Goal: Information Seeking & Learning: Learn about a topic

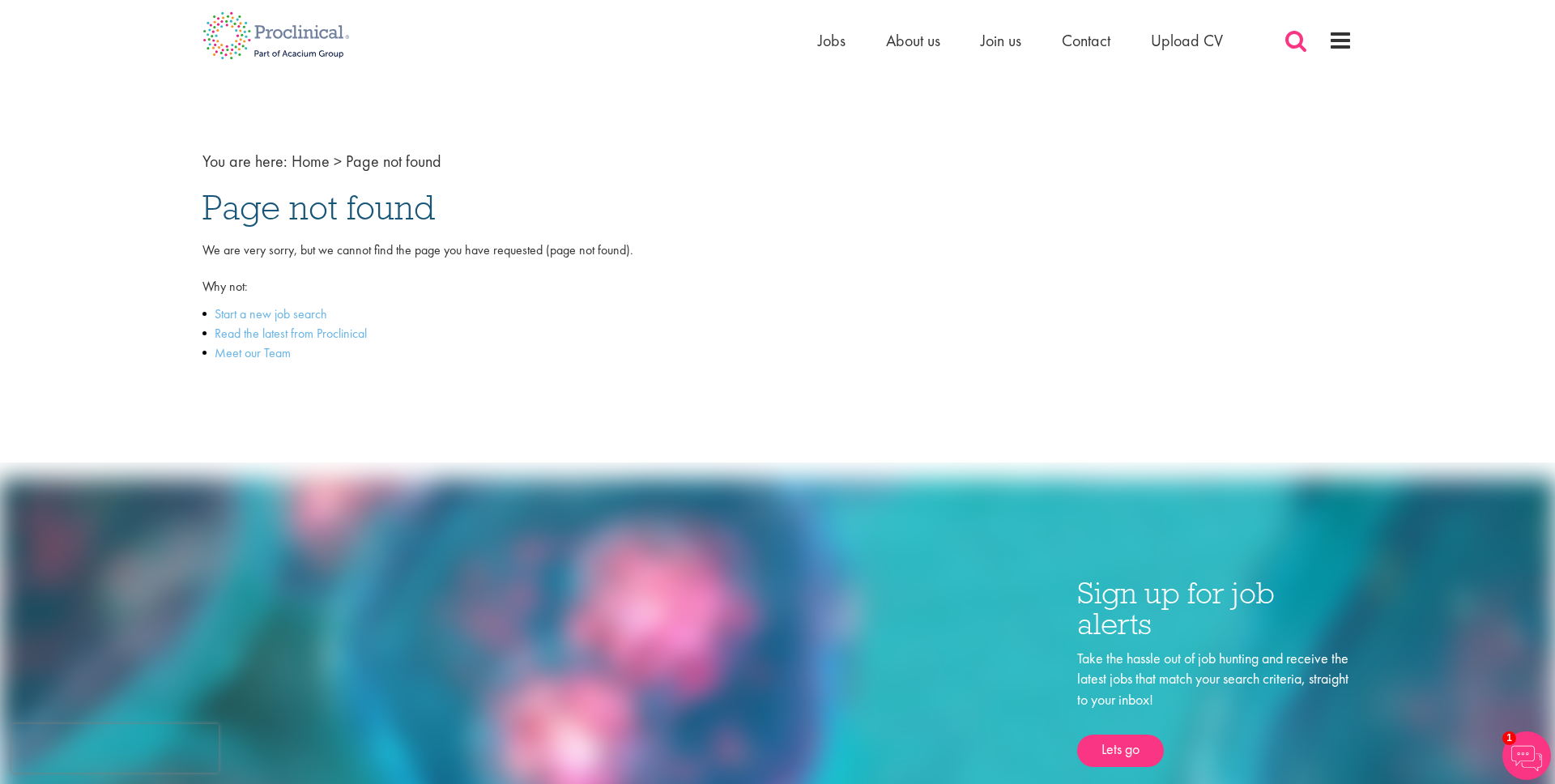
click at [1295, 38] on span at bounding box center [1296, 40] width 24 height 24
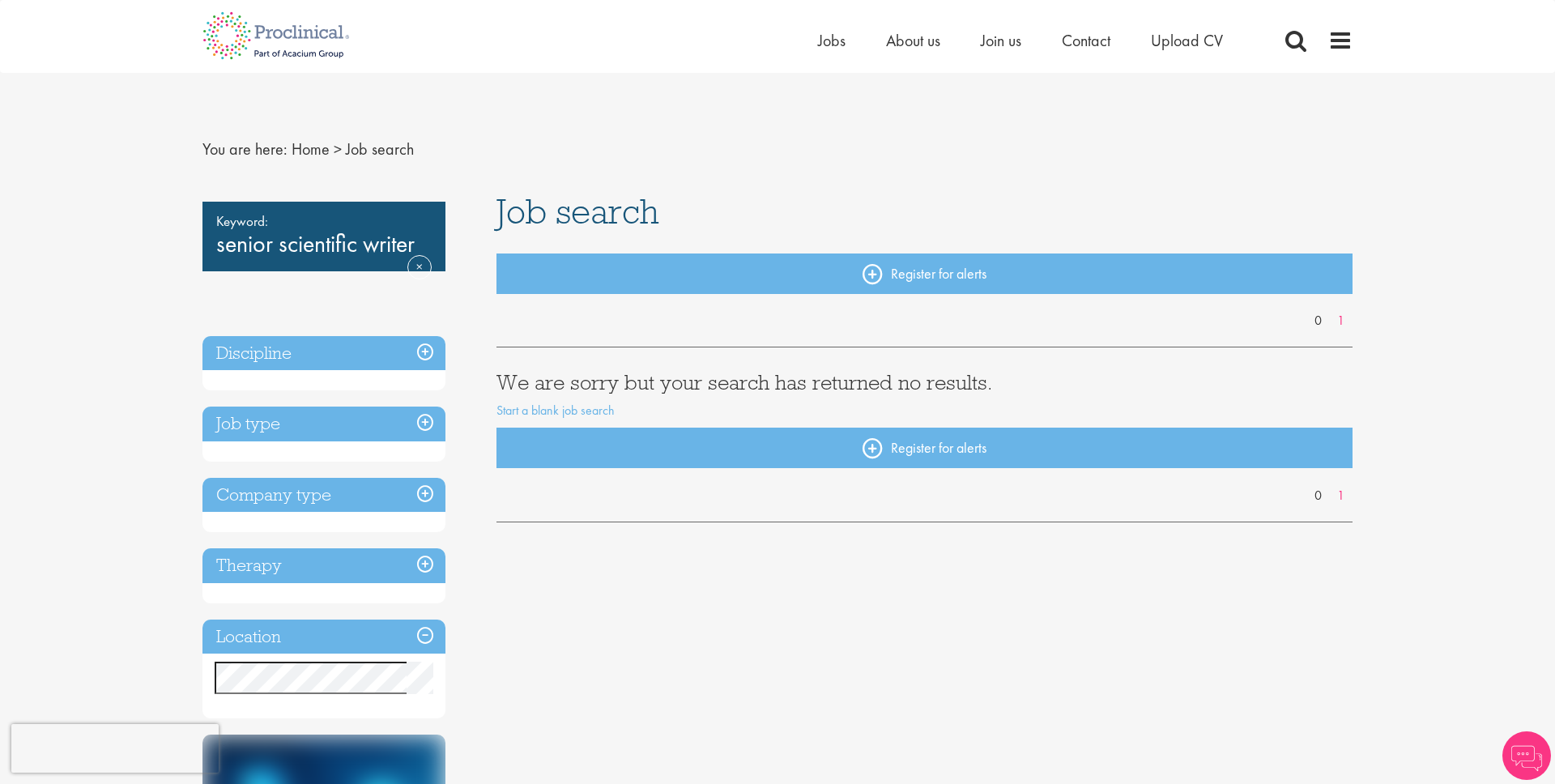
click at [673, 388] on h3 "We are sorry but your search has returned no results." at bounding box center [925, 382] width 857 height 21
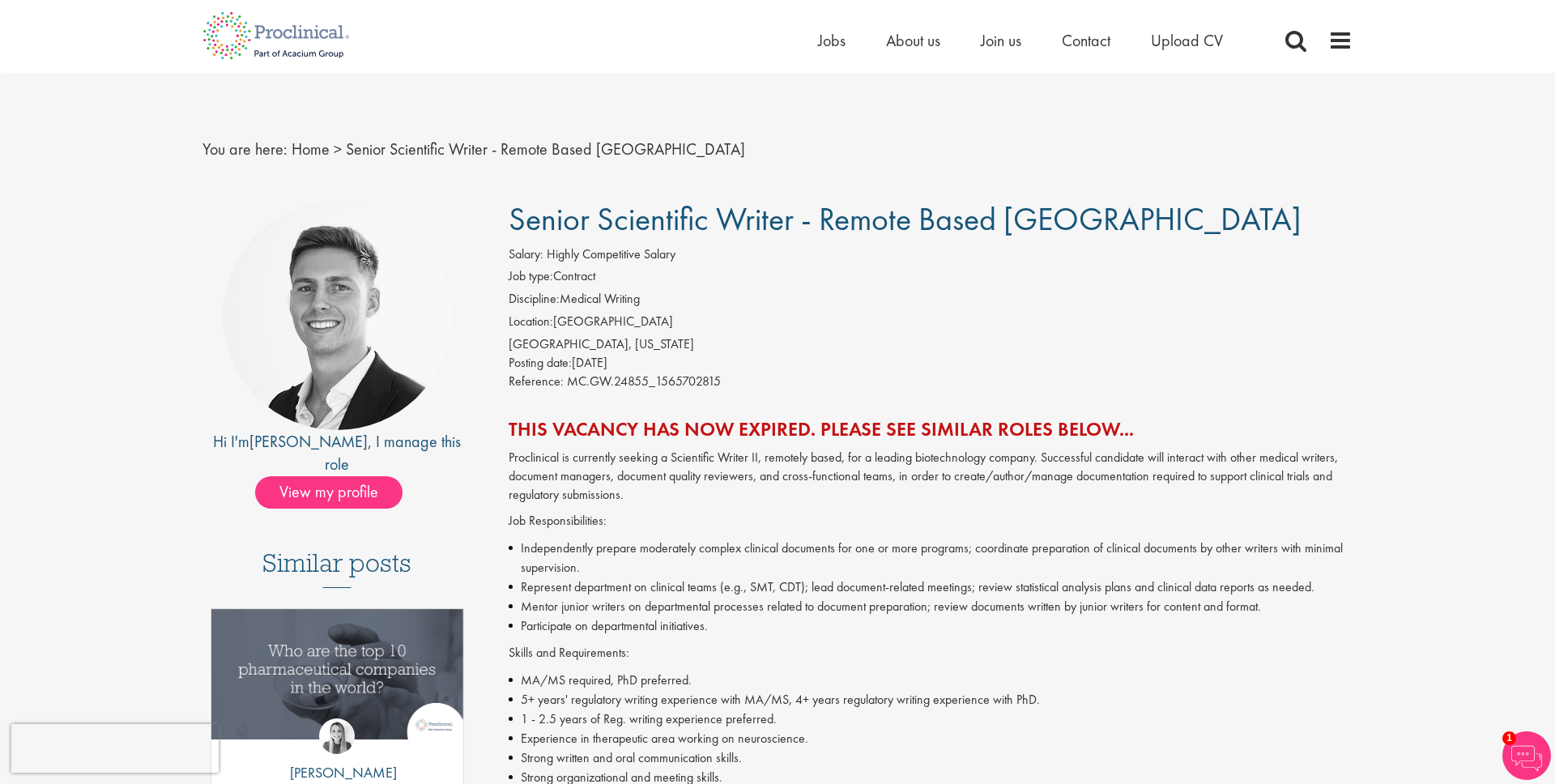
click at [738, 513] on p "Job Responsibilities:" at bounding box center [931, 521] width 845 height 18
click at [676, 426] on h2 "This vacancy has now expired. Please see similar roles below..." at bounding box center [931, 428] width 845 height 21
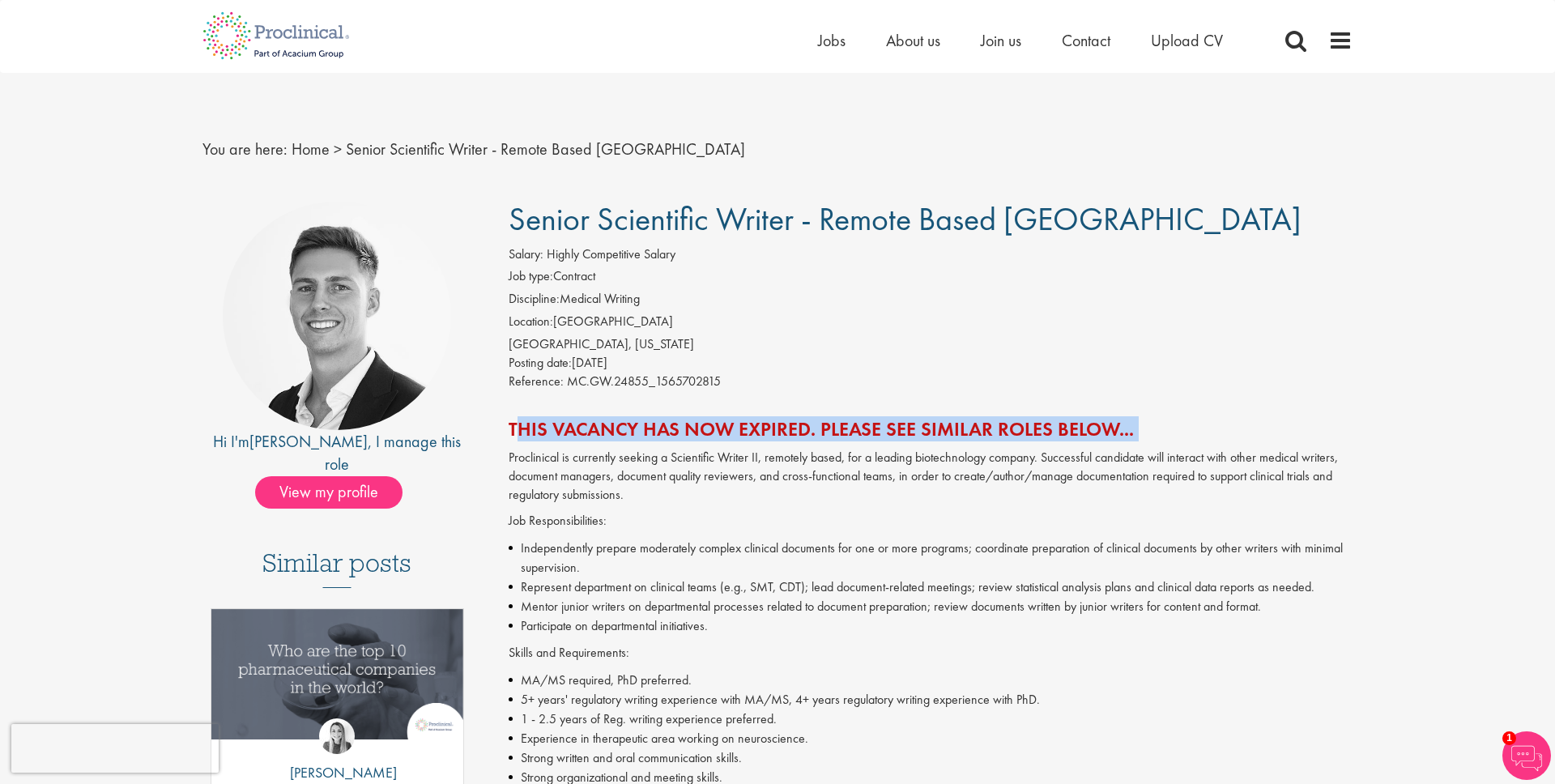
click at [676, 426] on h2 "This vacancy has now expired. Please see similar roles below..." at bounding box center [931, 428] width 845 height 21
click at [366, 477] on span "View my profile" at bounding box center [329, 492] width 148 height 32
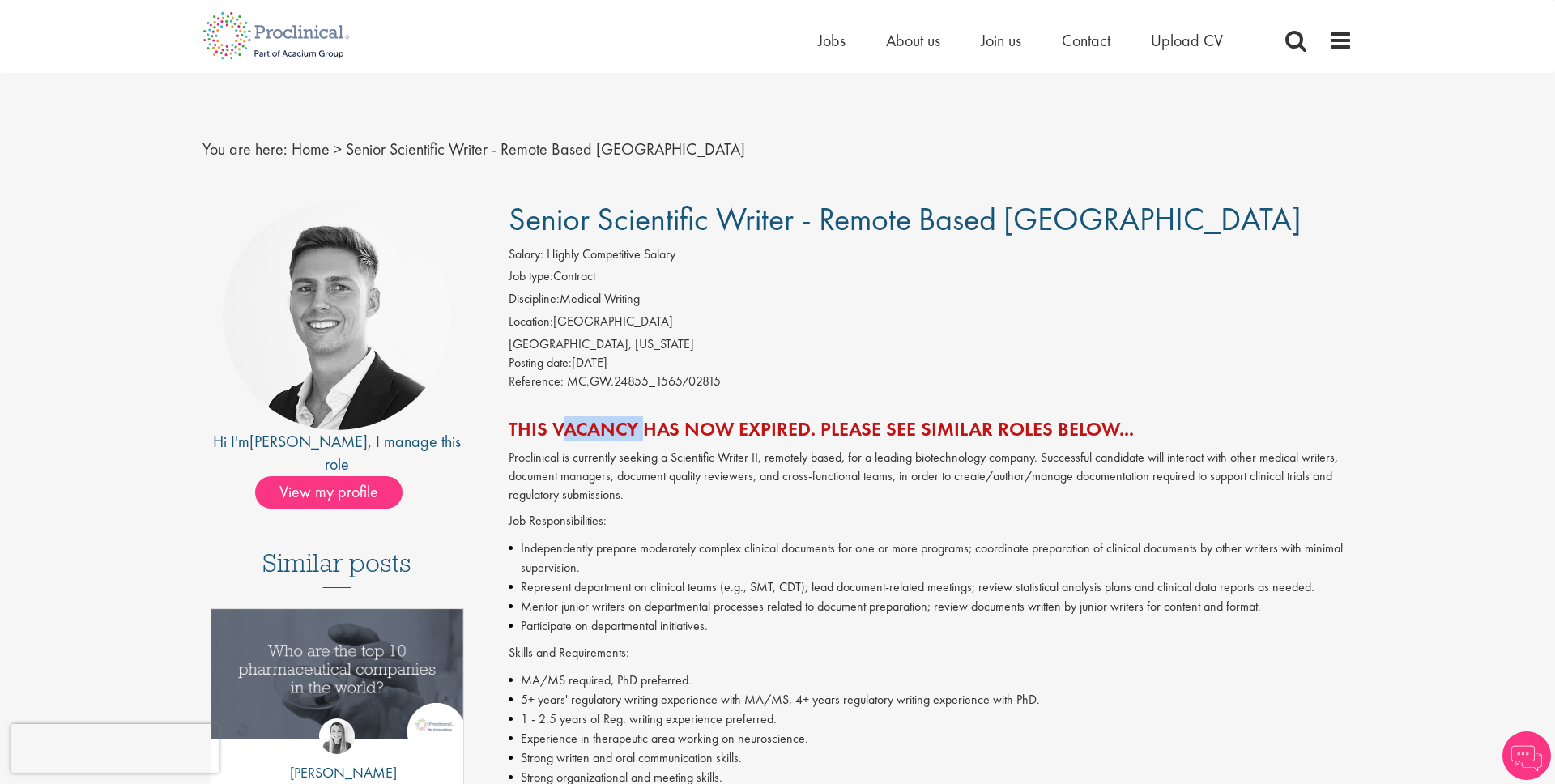
click at [626, 426] on h2 "This vacancy has now expired. Please see similar roles below..." at bounding box center [931, 428] width 845 height 21
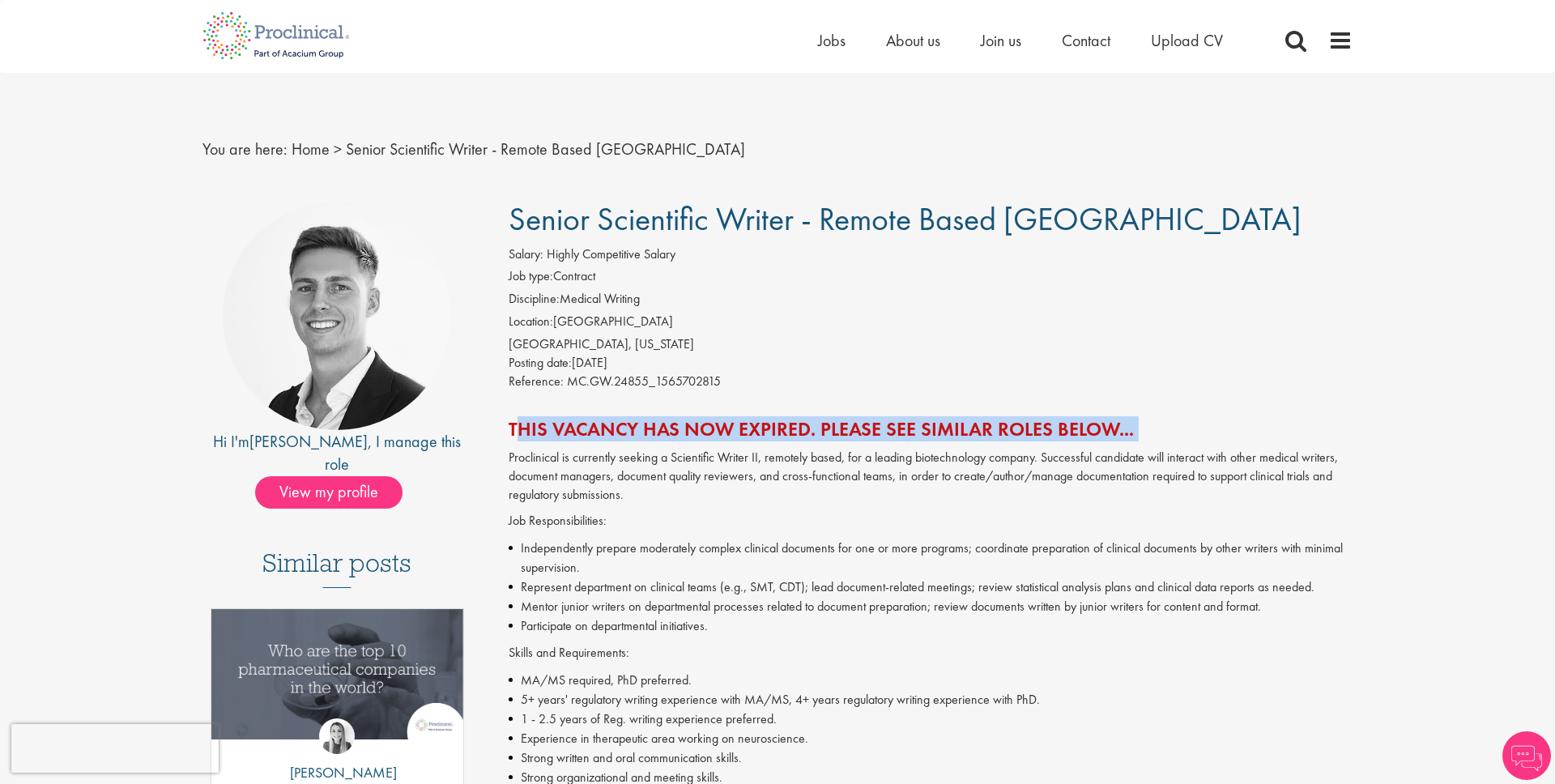
click at [626, 426] on h2 "This vacancy has now expired. Please see similar roles below..." at bounding box center [931, 428] width 845 height 21
